Goal: Register for event/course

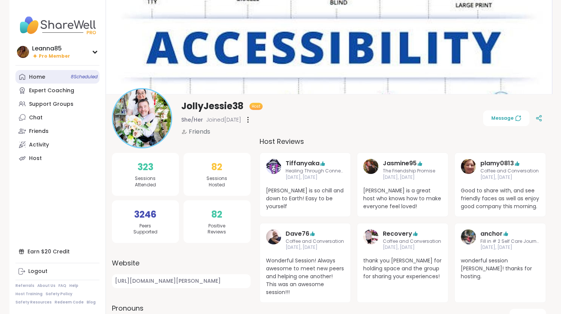
drag, startPoint x: 0, startPoint y: 0, endPoint x: 35, endPoint y: 77, distance: 85.0
click at [35, 77] on div "Home 8 Scheduled" at bounding box center [37, 77] width 16 height 8
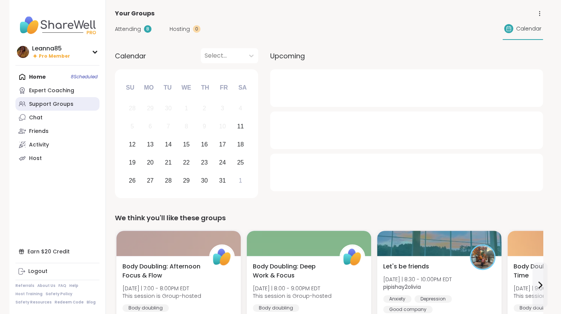
click at [43, 108] on link "Support Groups" at bounding box center [57, 104] width 84 height 14
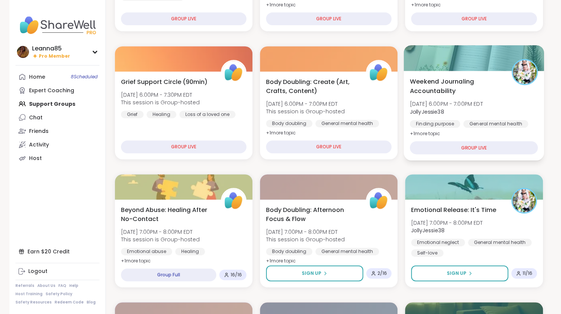
scroll to position [181, 0]
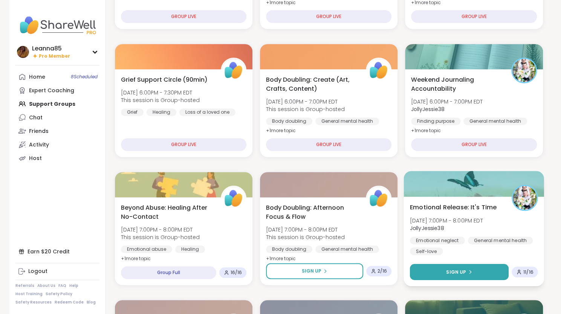
click at [462, 272] on span "Sign Up" at bounding box center [456, 272] width 20 height 7
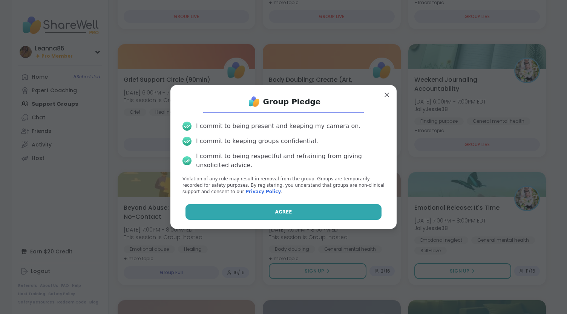
click at [329, 212] on button "Agree" at bounding box center [283, 212] width 196 height 16
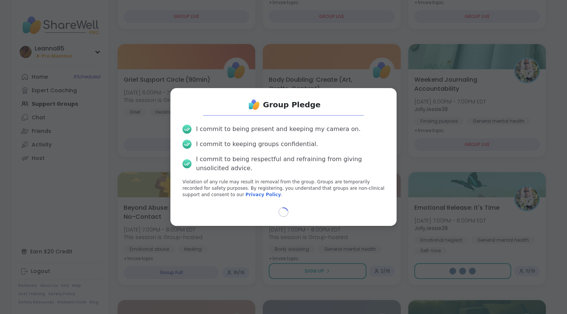
select select "**"
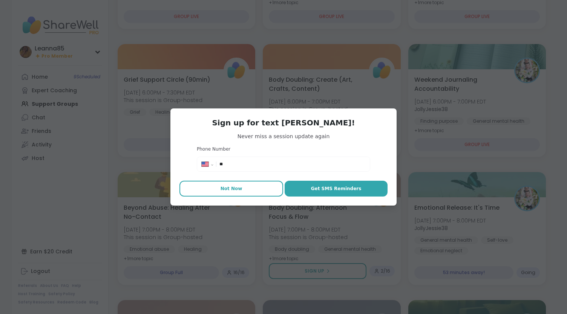
click at [222, 193] on button "Not Now" at bounding box center [231, 189] width 104 height 16
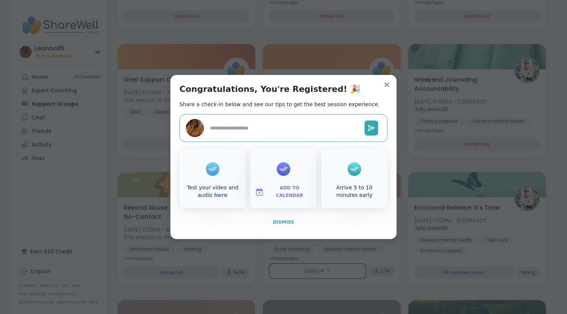
click at [281, 225] on span "Dismiss" at bounding box center [283, 222] width 21 height 7
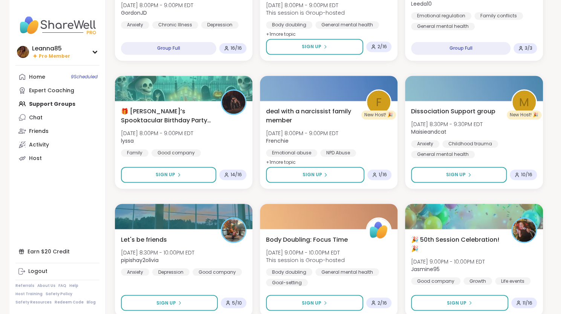
scroll to position [678, 0]
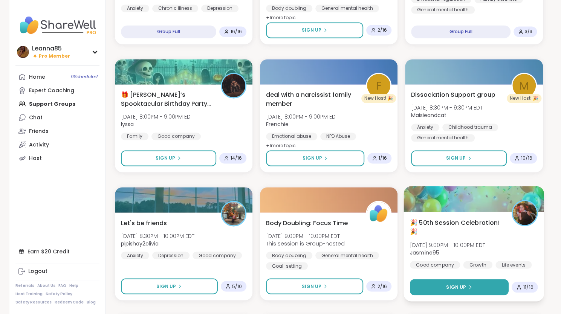
click at [414, 290] on button "Sign Up" at bounding box center [459, 287] width 99 height 16
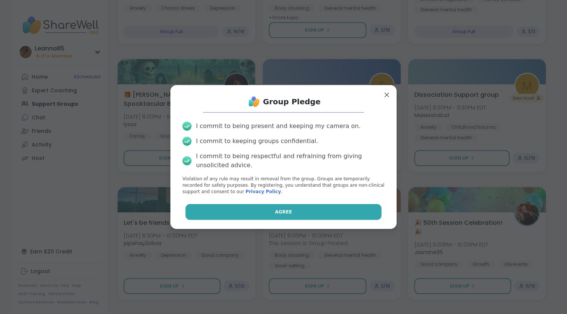
click at [313, 210] on button "Agree" at bounding box center [283, 212] width 196 height 16
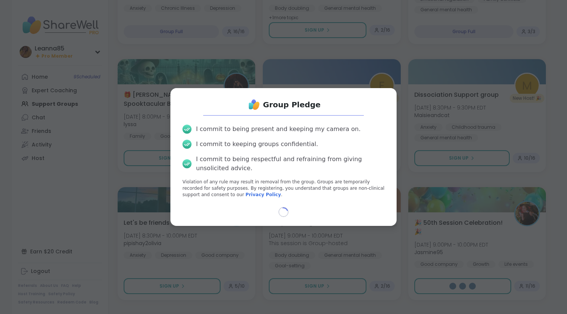
select select "**"
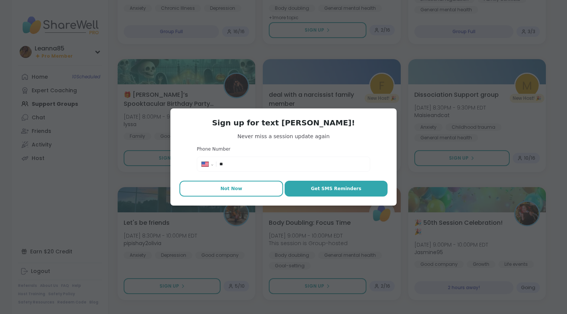
click at [220, 192] on span "Not Now" at bounding box center [231, 188] width 22 height 7
type textarea "*"
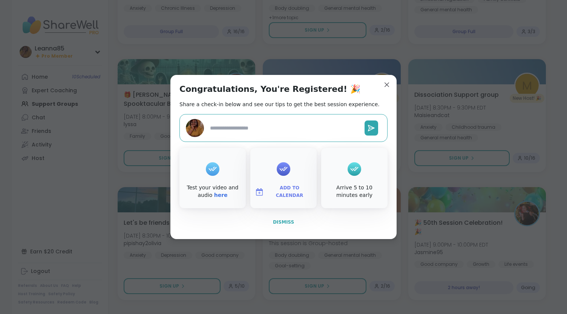
click at [280, 220] on span "Dismiss" at bounding box center [283, 222] width 21 height 5
